Goal: Find specific page/section: Find specific page/section

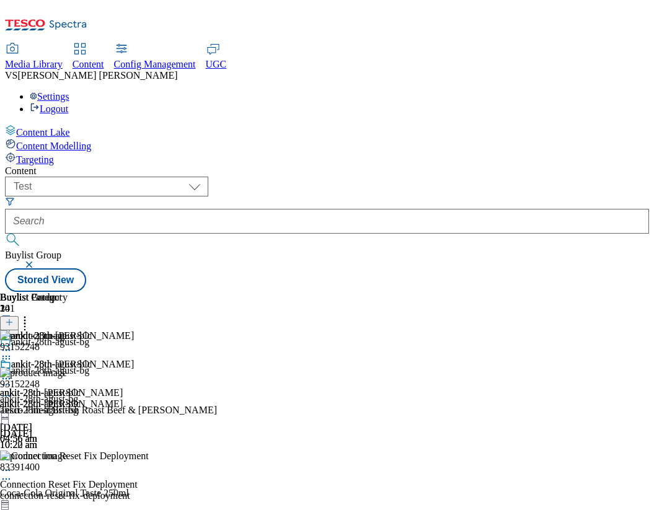
select select "flare-test"
click at [631, 91] on div "Settings Logout" at bounding box center [327, 103] width 644 height 24
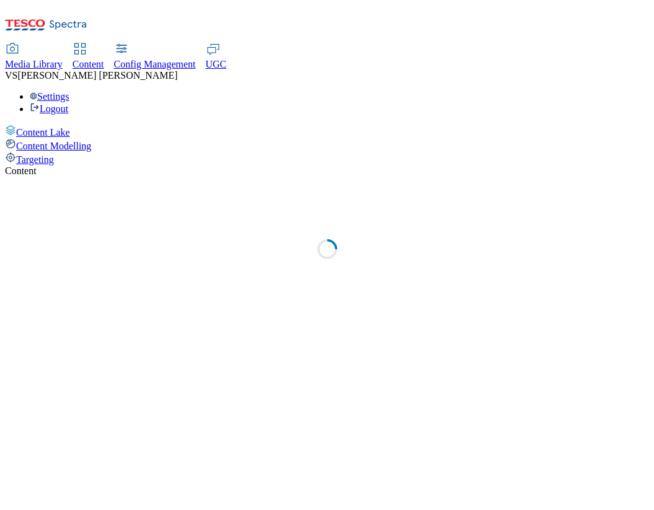
select select "flare-test"
